Goal: Find specific page/section: Find specific page/section

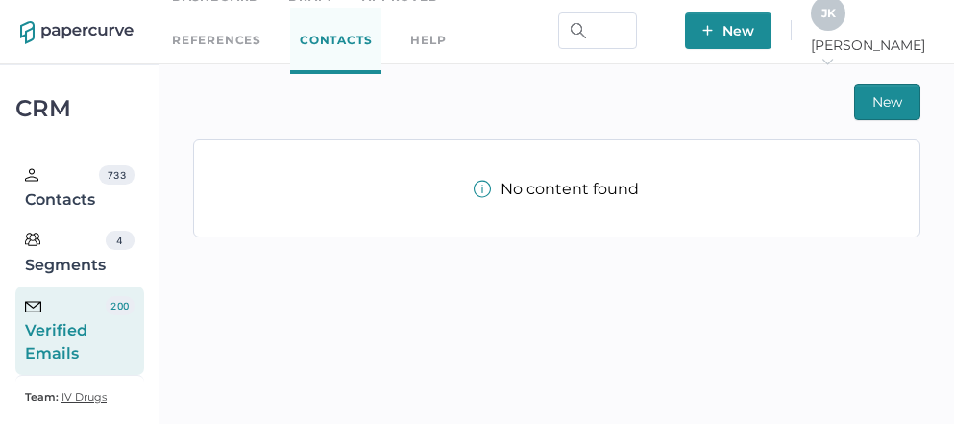
scroll to position [33, 0]
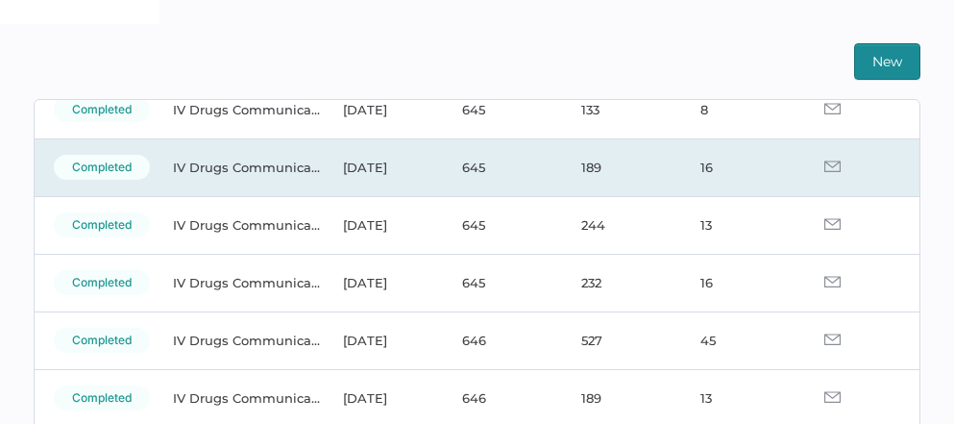
scroll to position [145, 0]
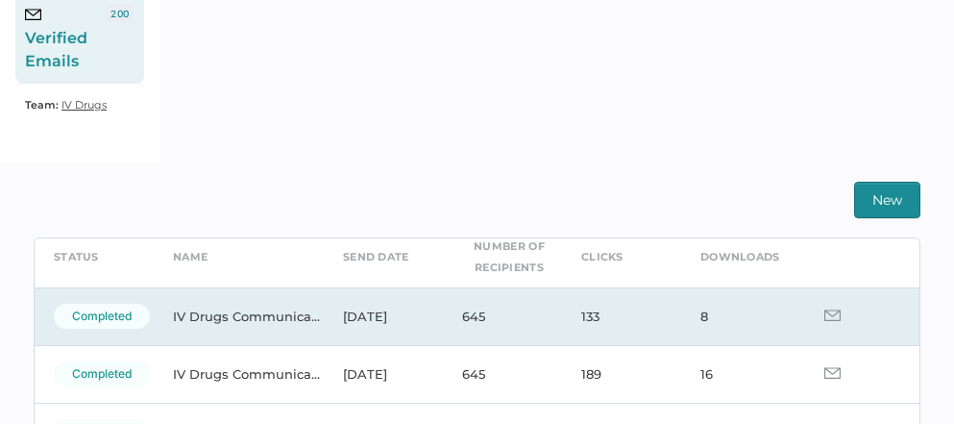
scroll to position [87, 0]
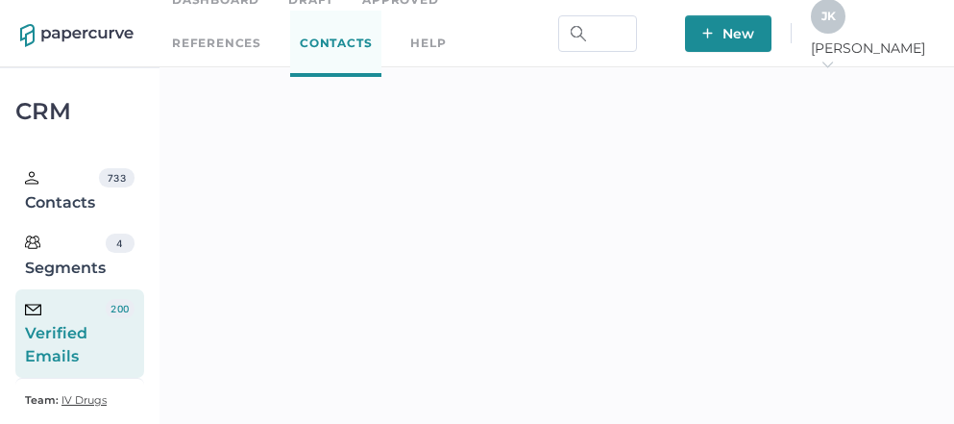
click at [836, 21] on span "J K" at bounding box center [828, 16] width 14 height 14
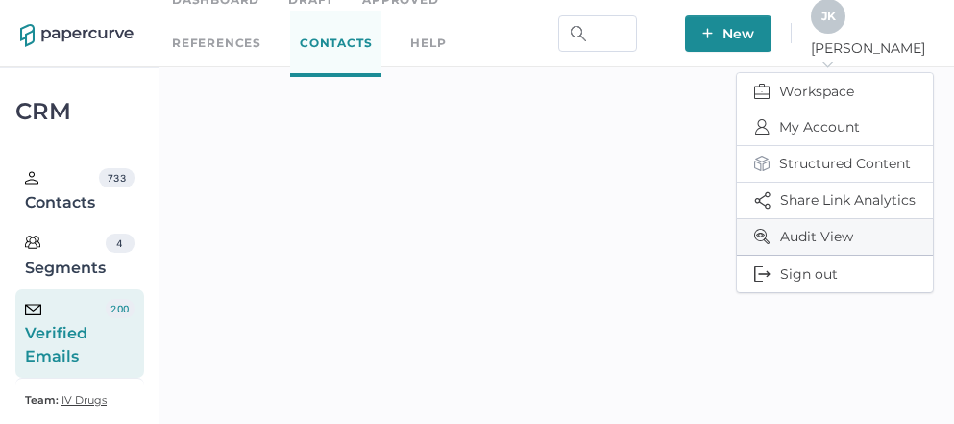
click at [817, 231] on span "Audit View" at bounding box center [834, 237] width 161 height 36
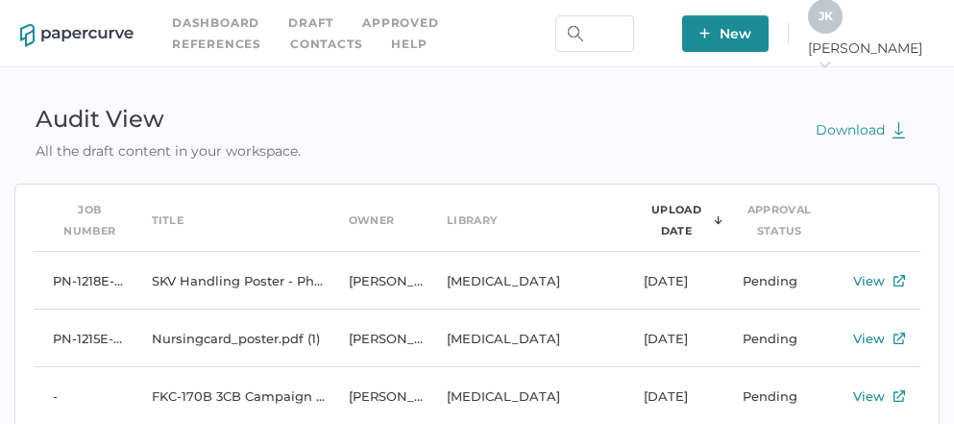
click at [833, 23] on span "J K" at bounding box center [825, 16] width 14 height 14
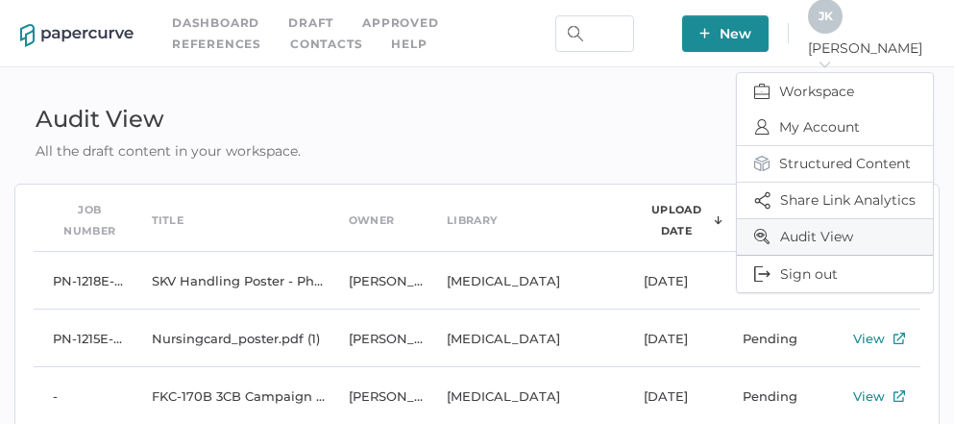
click at [822, 219] on span "Audit View" at bounding box center [834, 237] width 161 height 36
click at [807, 234] on span "Audit View" at bounding box center [834, 237] width 161 height 36
click at [681, 122] on div "Audit View All the draft content in your workspace. Download" at bounding box center [476, 129] width 925 height 63
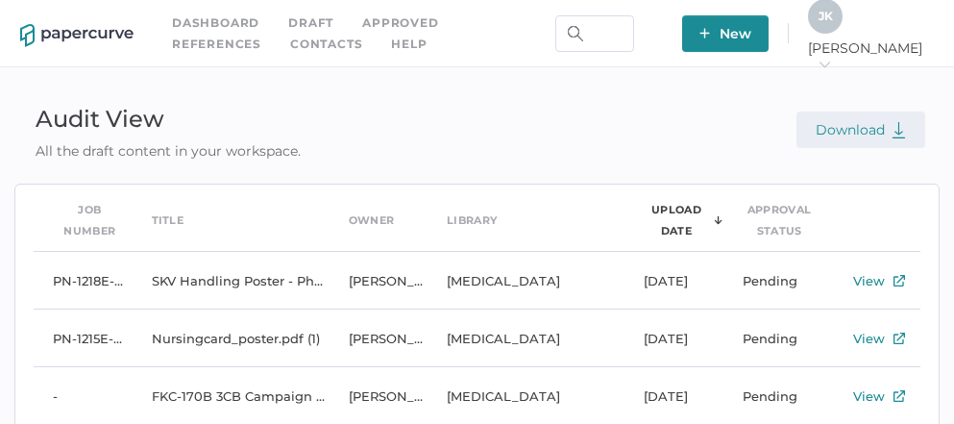
click at [877, 128] on span "Download" at bounding box center [860, 129] width 90 height 17
click at [833, 23] on span "J K" at bounding box center [825, 16] width 14 height 14
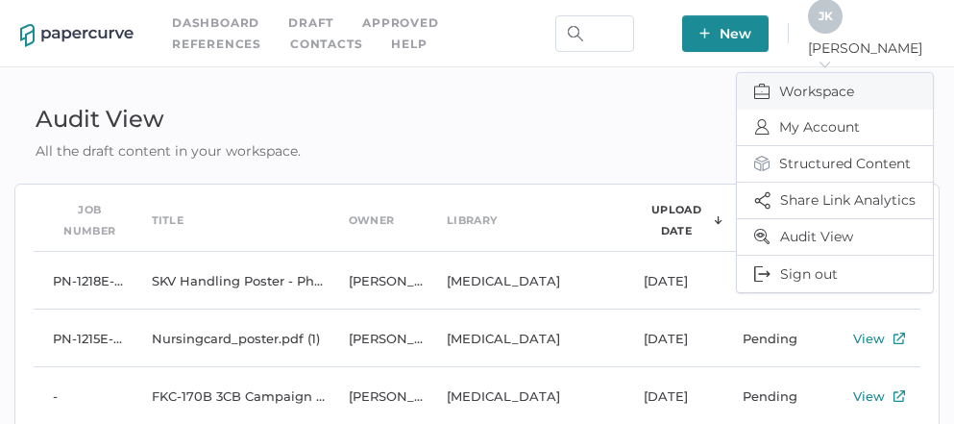
click at [821, 77] on span "Workspace" at bounding box center [834, 91] width 161 height 36
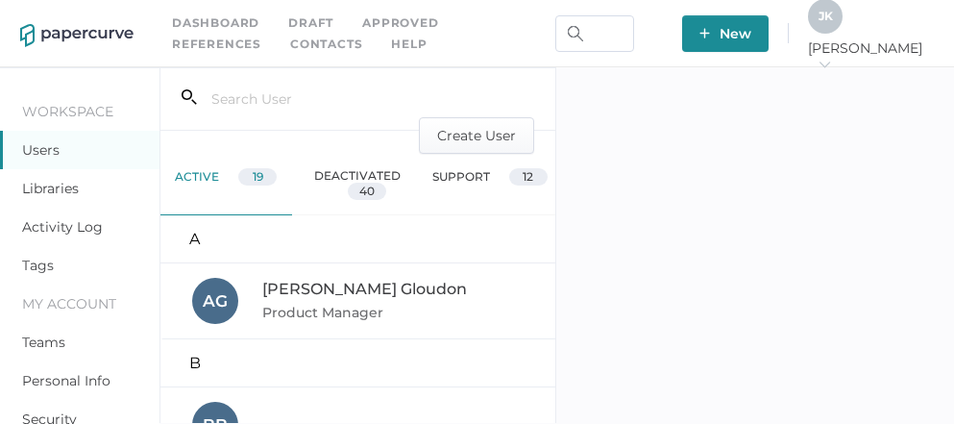
click at [69, 224] on link "Activity Log" at bounding box center [62, 226] width 81 height 17
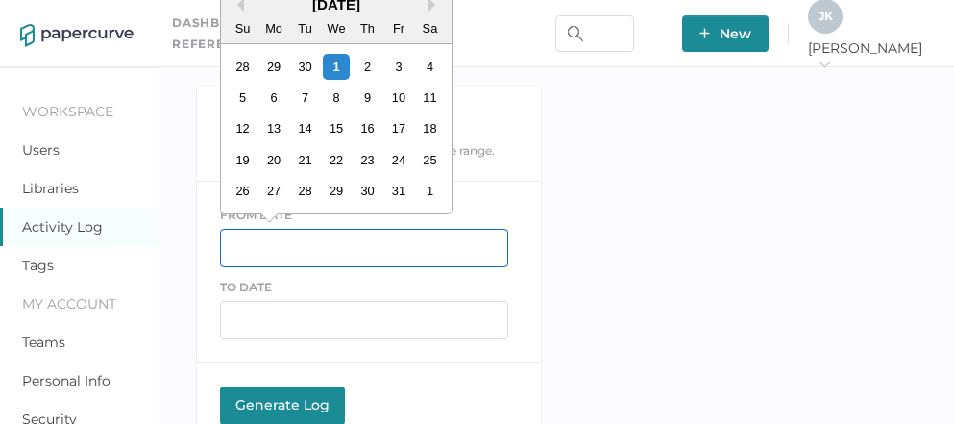
click at [259, 255] on input "text" at bounding box center [364, 248] width 288 height 38
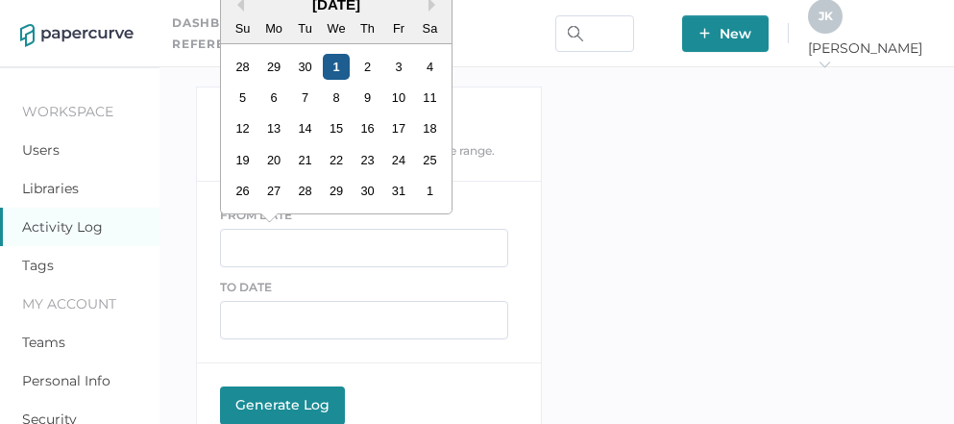
click at [334, 67] on div "1" at bounding box center [336, 67] width 26 height 26
type input "10/01/2025"
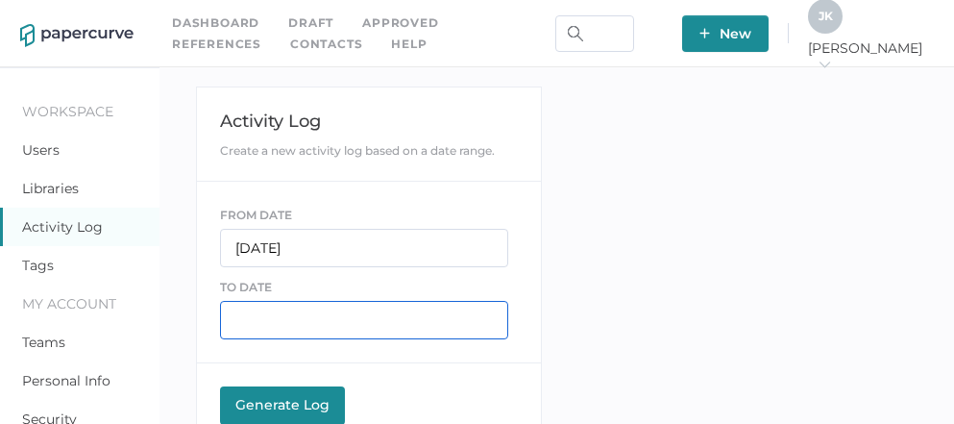
click at [279, 319] on input "text" at bounding box center [364, 320] width 288 height 38
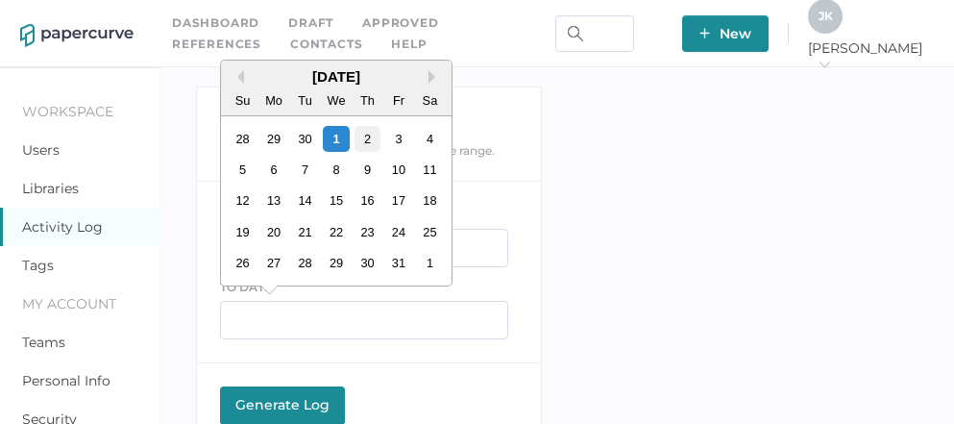
click at [370, 134] on div "2" at bounding box center [366, 139] width 26 height 26
type input "10/02/2025"
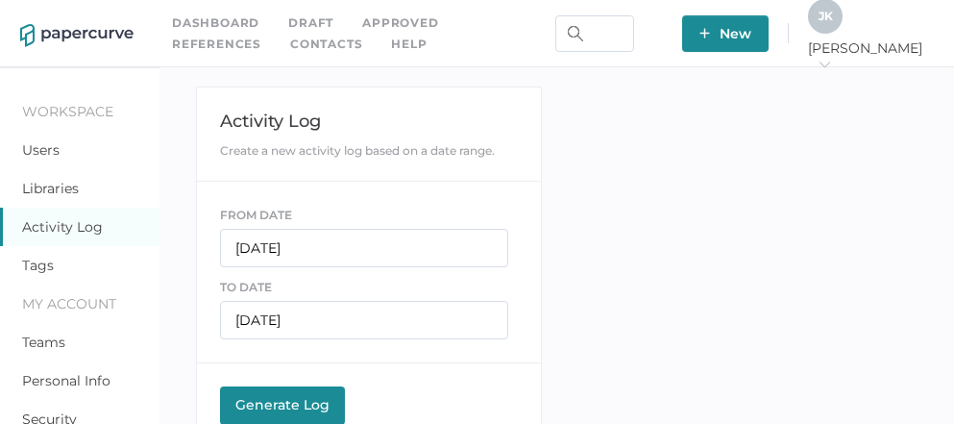
click at [288, 398] on div "Generate Log" at bounding box center [283, 404] width 106 height 17
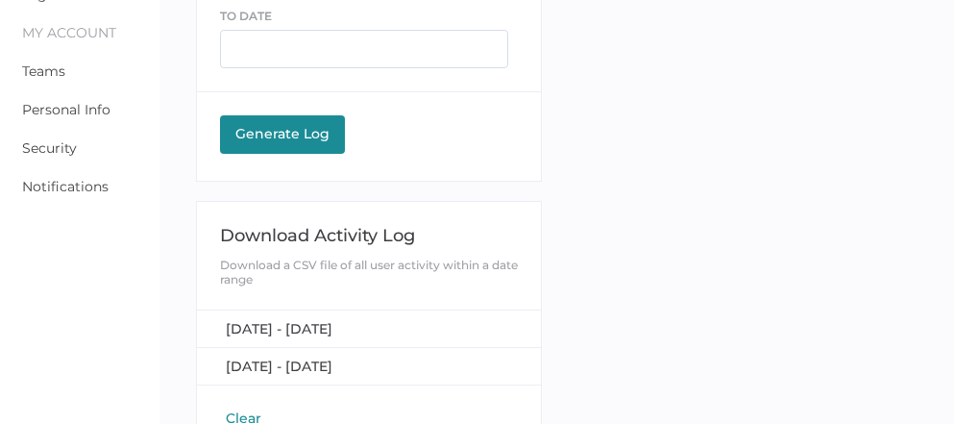
scroll to position [275, 0]
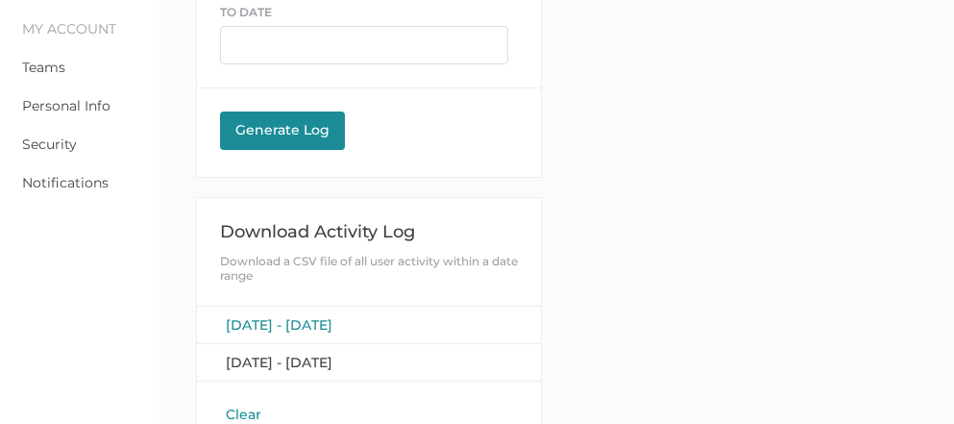
click at [303, 317] on span "[DATE] - [DATE]" at bounding box center [279, 324] width 107 height 17
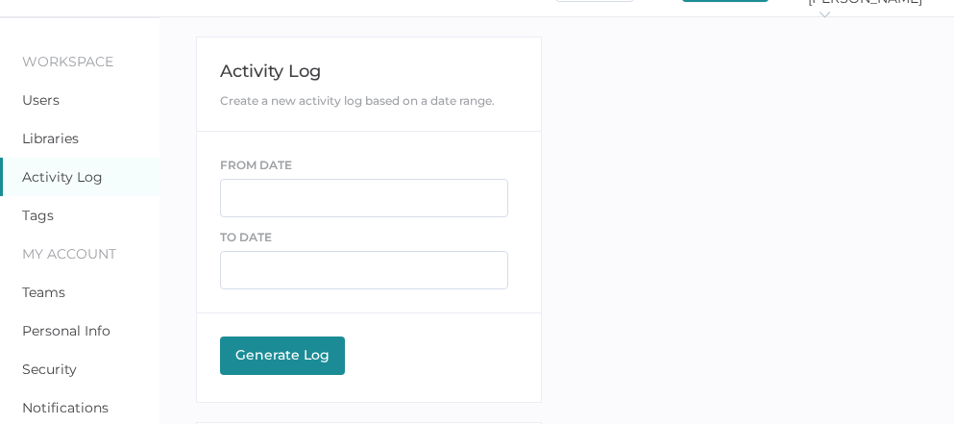
scroll to position [0, 0]
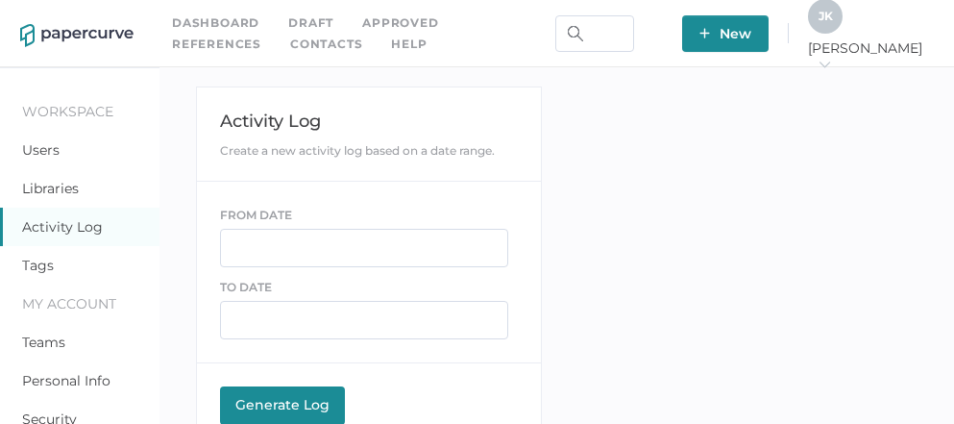
click at [396, 17] on link "Approved" at bounding box center [400, 22] width 76 height 21
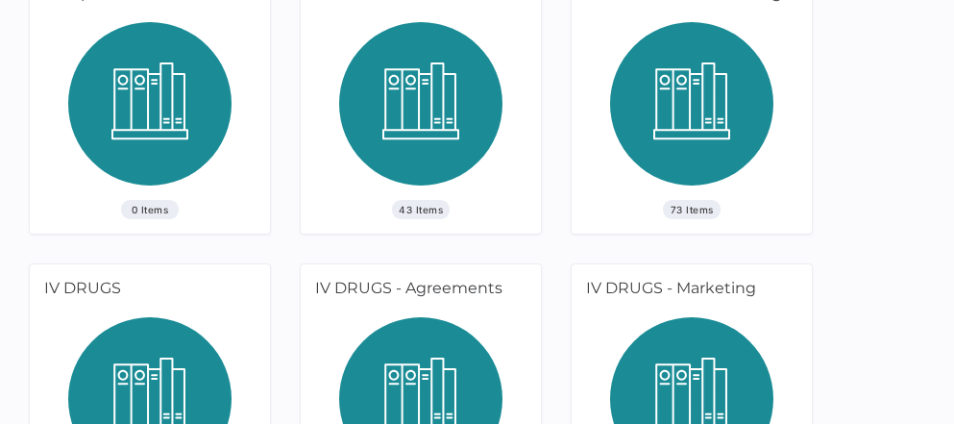
scroll to position [680, 0]
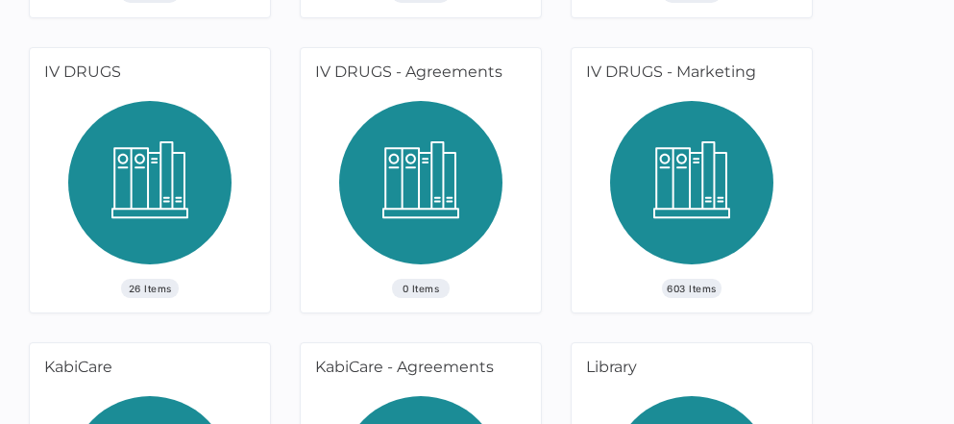
click at [681, 174] on img at bounding box center [691, 190] width 163 height 178
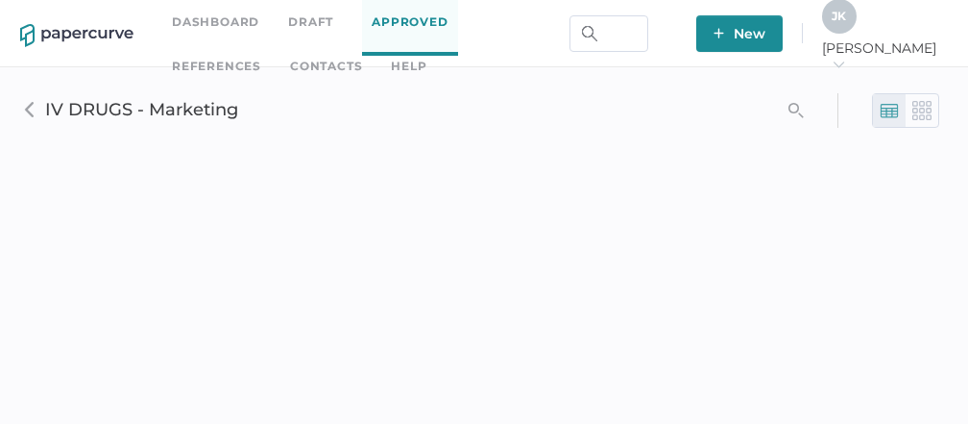
click at [927, 118] on img at bounding box center [921, 110] width 19 height 19
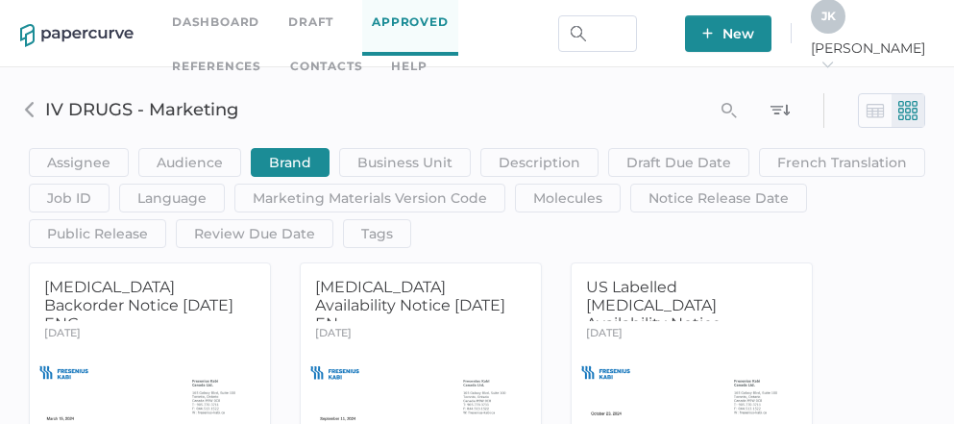
click at [277, 158] on span "Brand" at bounding box center [290, 162] width 42 height 27
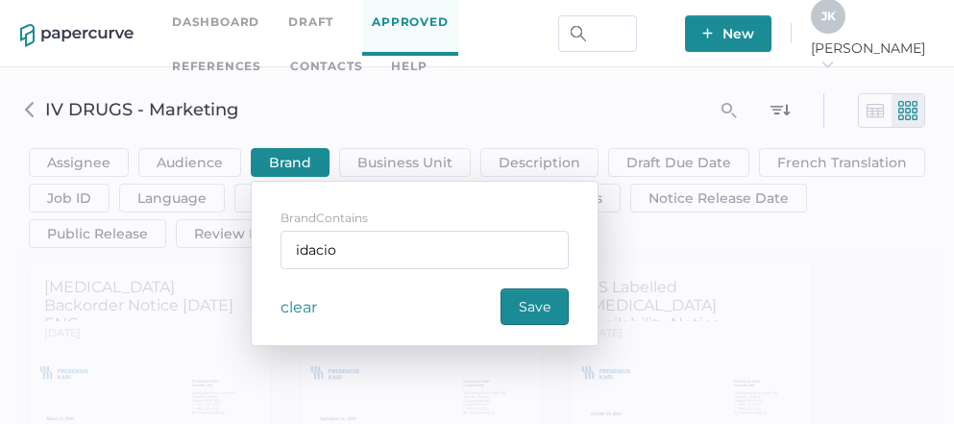
click at [295, 305] on div "clear" at bounding box center [303, 306] width 46 height 37
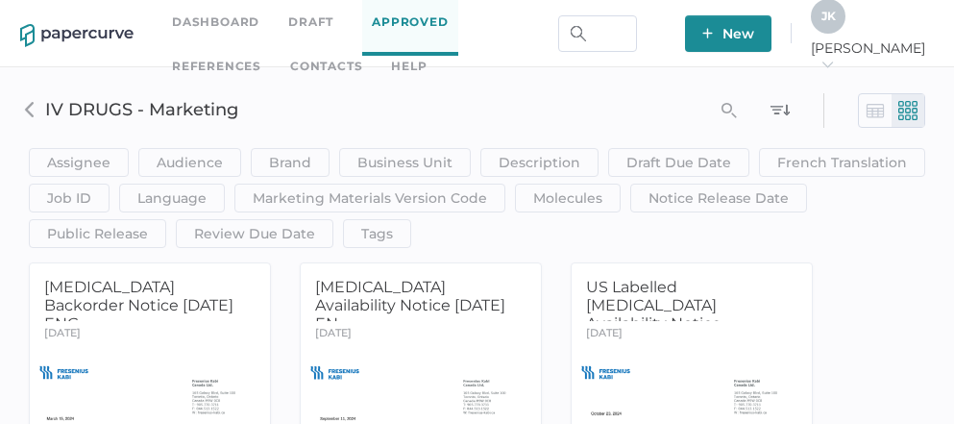
click at [874, 106] on img at bounding box center [874, 110] width 19 height 19
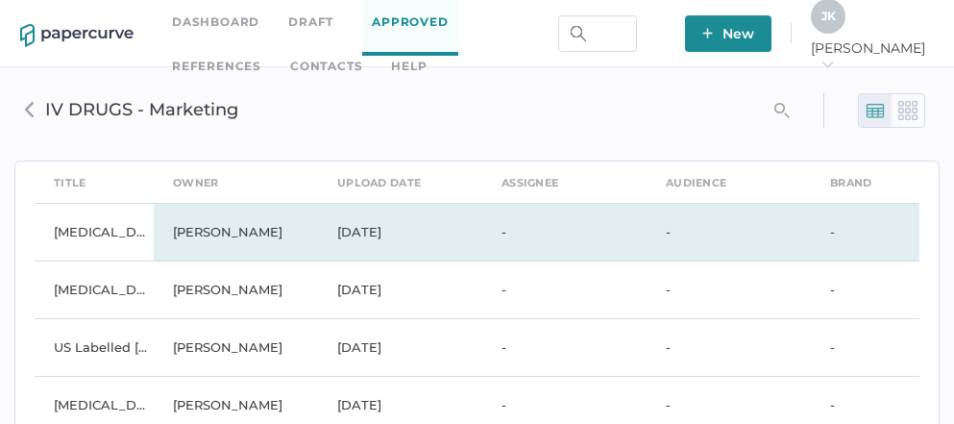
scroll to position [4, 0]
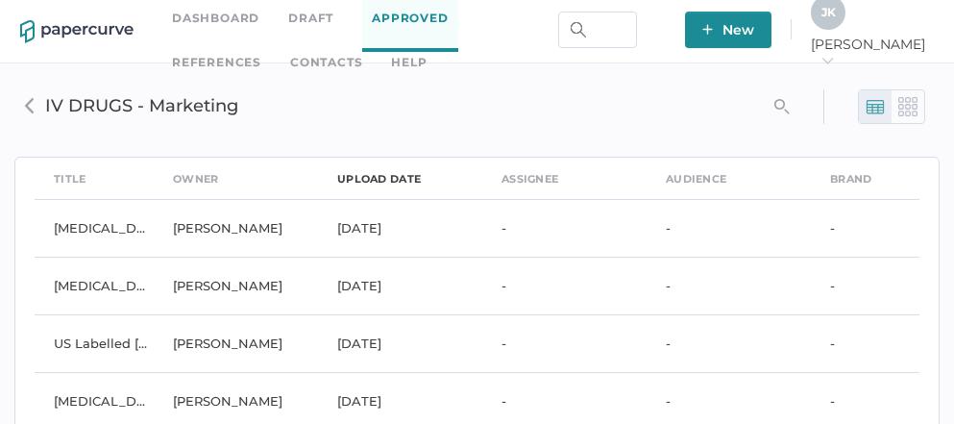
click at [367, 175] on div "upload date" at bounding box center [379, 178] width 84 height 21
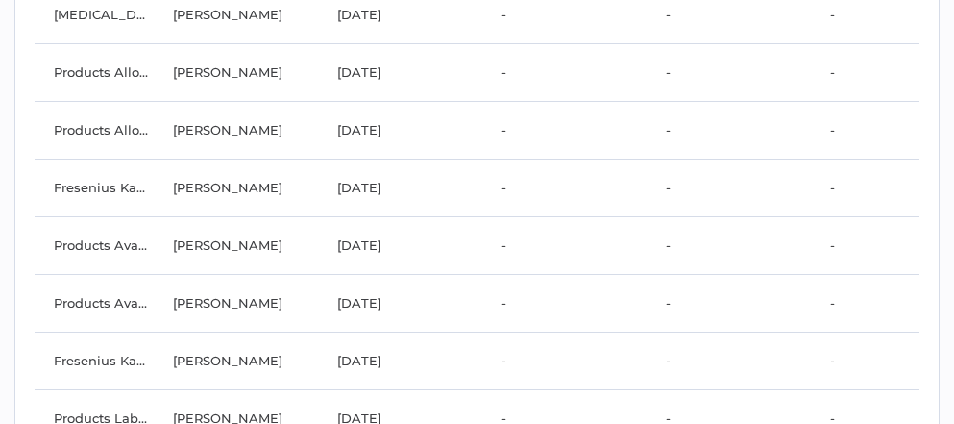
scroll to position [0, 0]
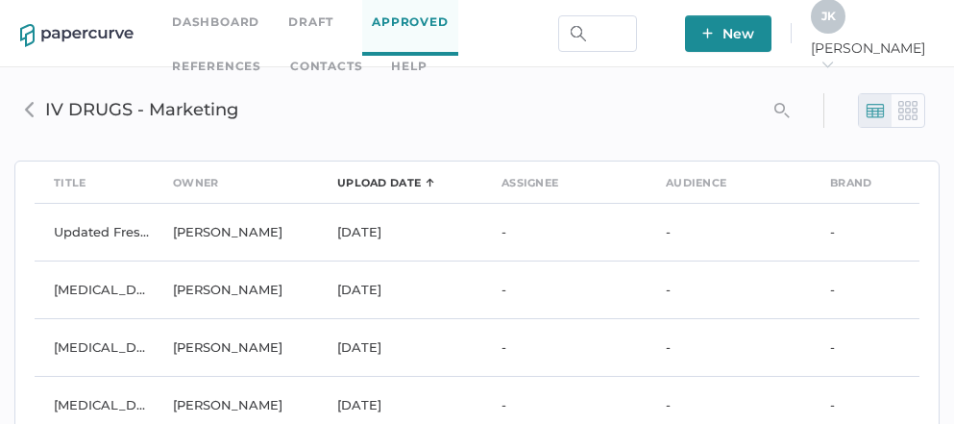
click at [405, 22] on link "Approved" at bounding box center [409, 22] width 95 height 66
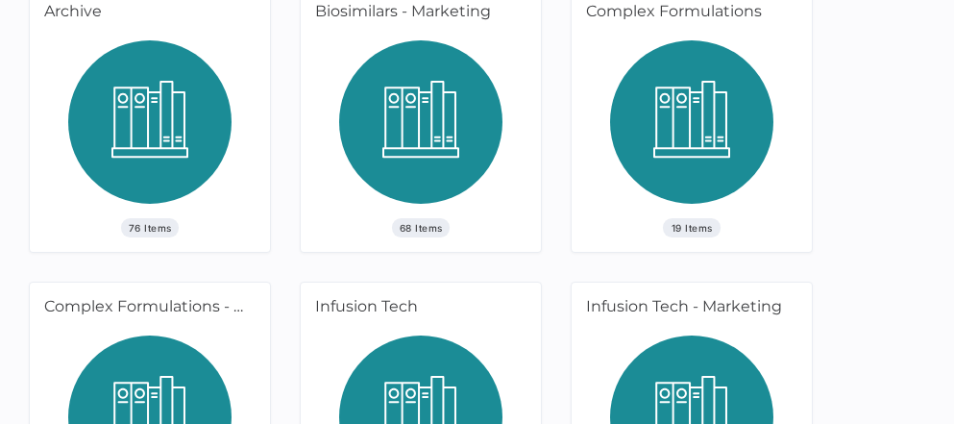
scroll to position [267, 0]
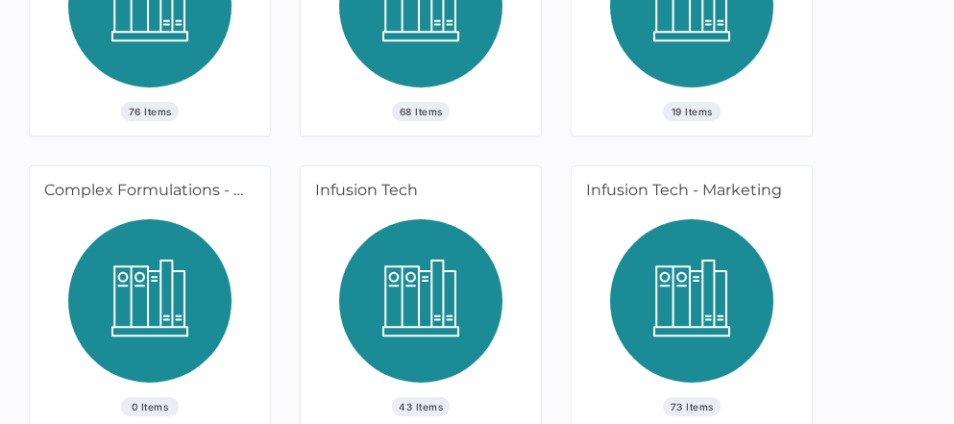
click at [139, 57] on img at bounding box center [149, 13] width 163 height 178
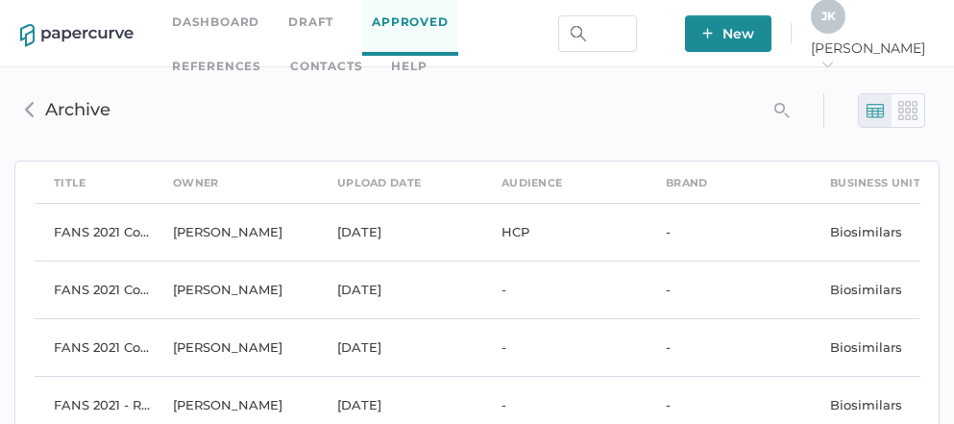
click at [406, 22] on link "Approved" at bounding box center [409, 22] width 95 height 66
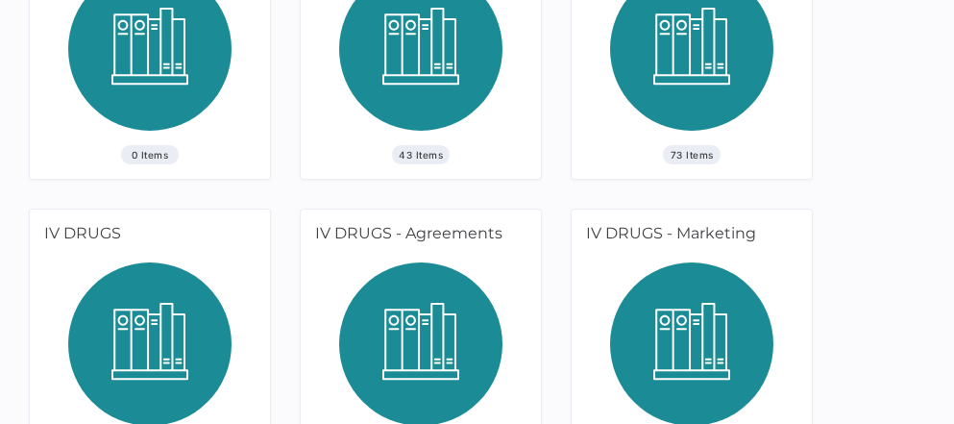
scroll to position [584, 0]
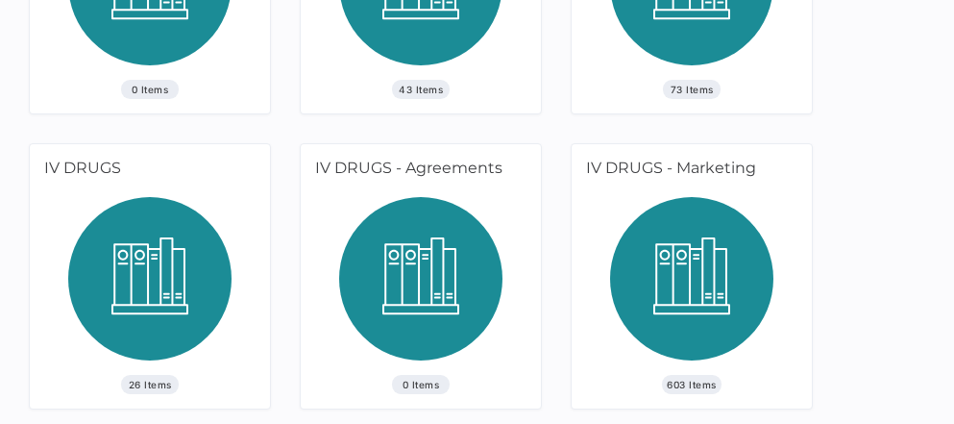
click at [681, 386] on span "603 Items" at bounding box center [692, 384] width 60 height 19
